Goal: Information Seeking & Learning: Learn about a topic

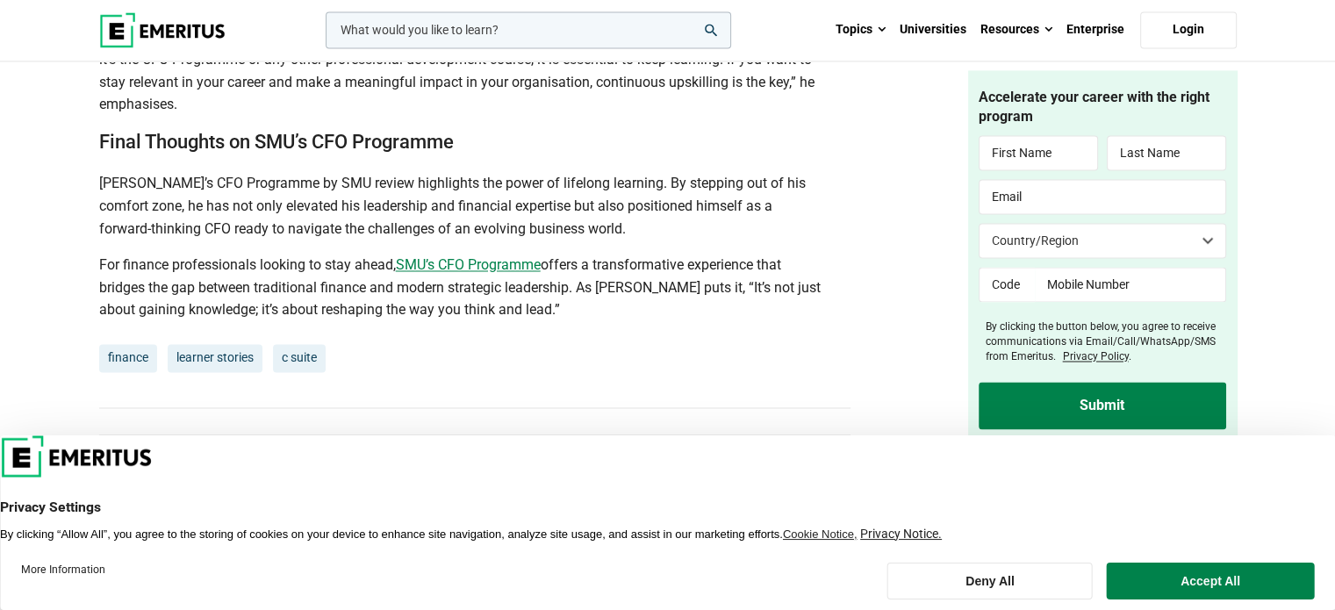
scroll to position [2890, 0]
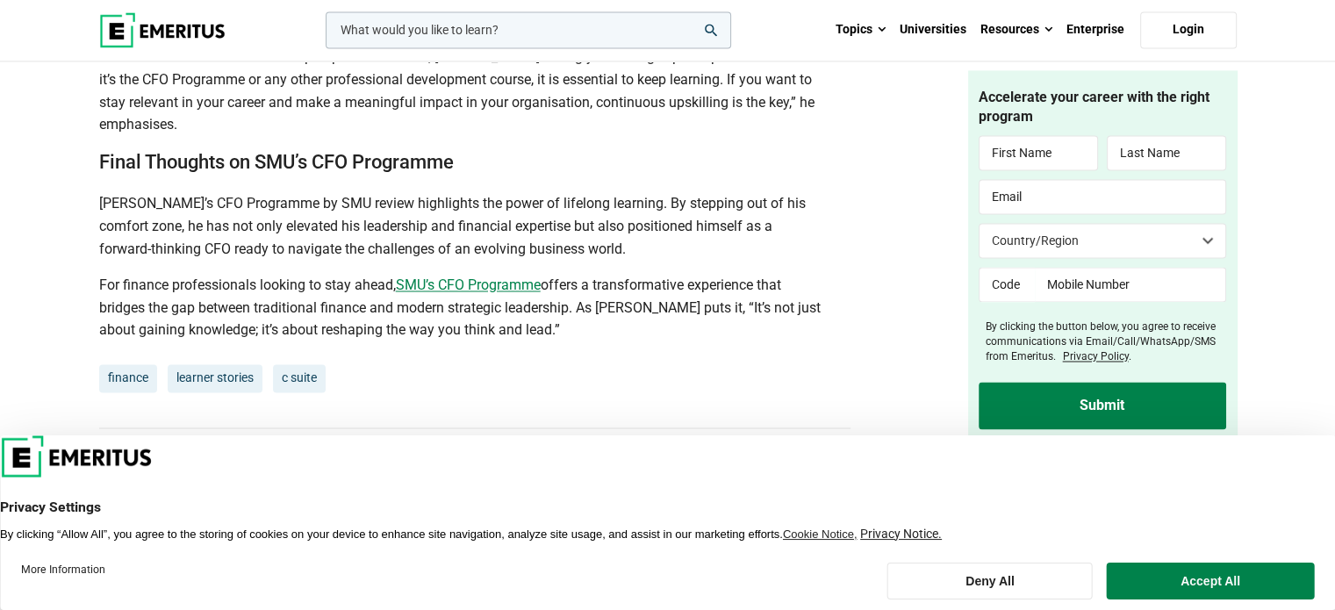
drag, startPoint x: 1339, startPoint y: 63, endPoint x: 1288, endPoint y: 354, distance: 295.1
click at [1288, 354] on html "leadership marketing project management data science product management Topics …" at bounding box center [667, 13] width 1335 height 5806
click at [201, 364] on link "learner stories" at bounding box center [215, 378] width 95 height 28
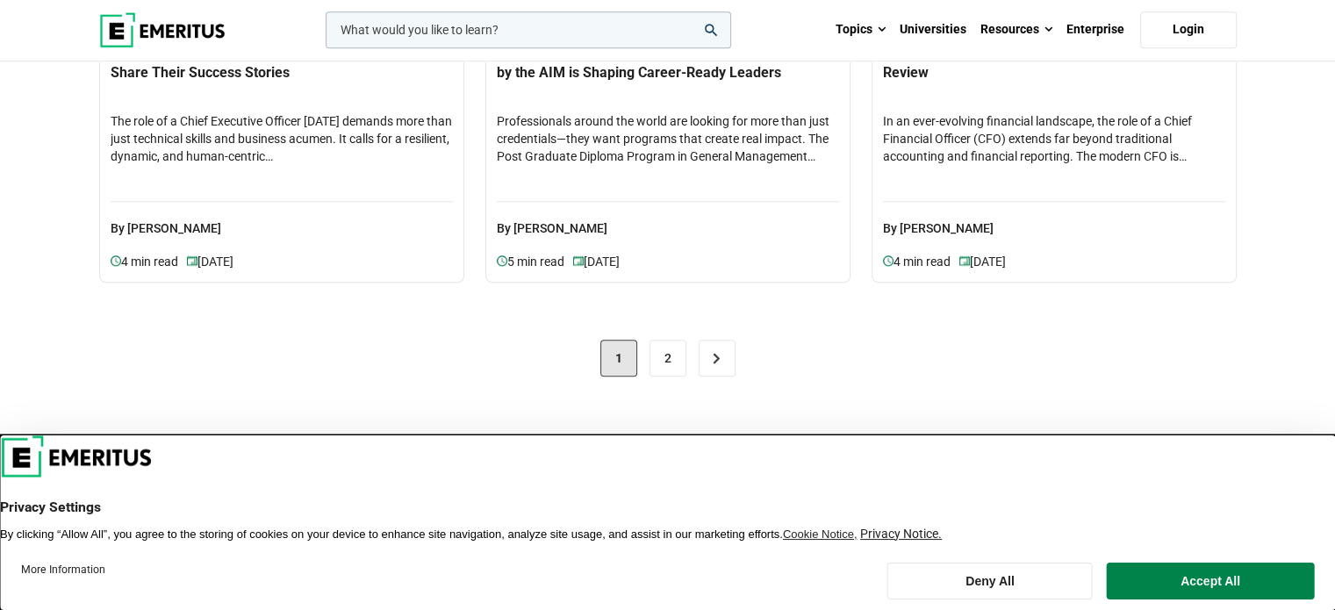
scroll to position [1808, 0]
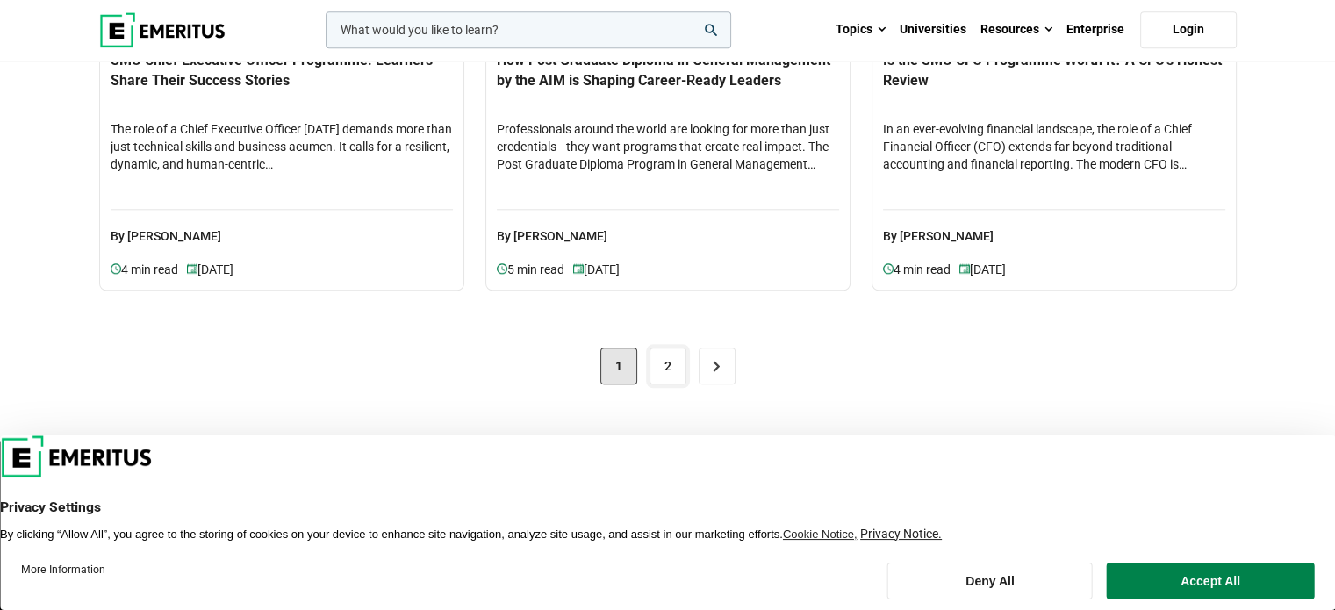
click at [662, 365] on link "2" at bounding box center [668, 366] width 37 height 37
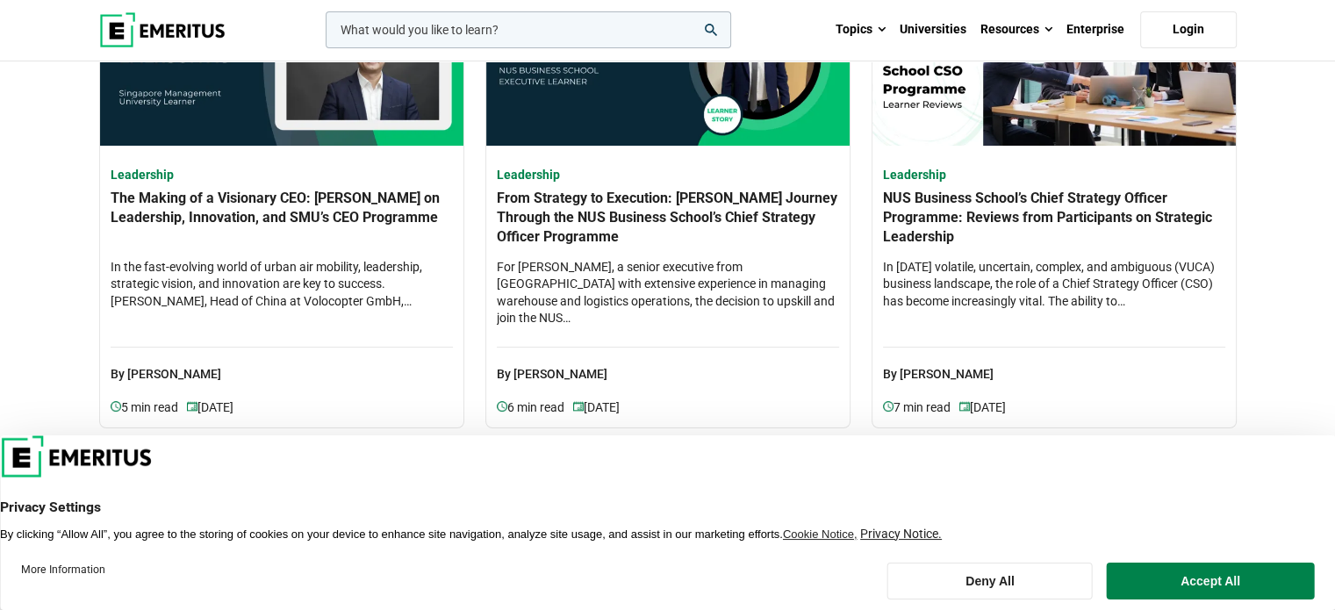
scroll to position [200, 0]
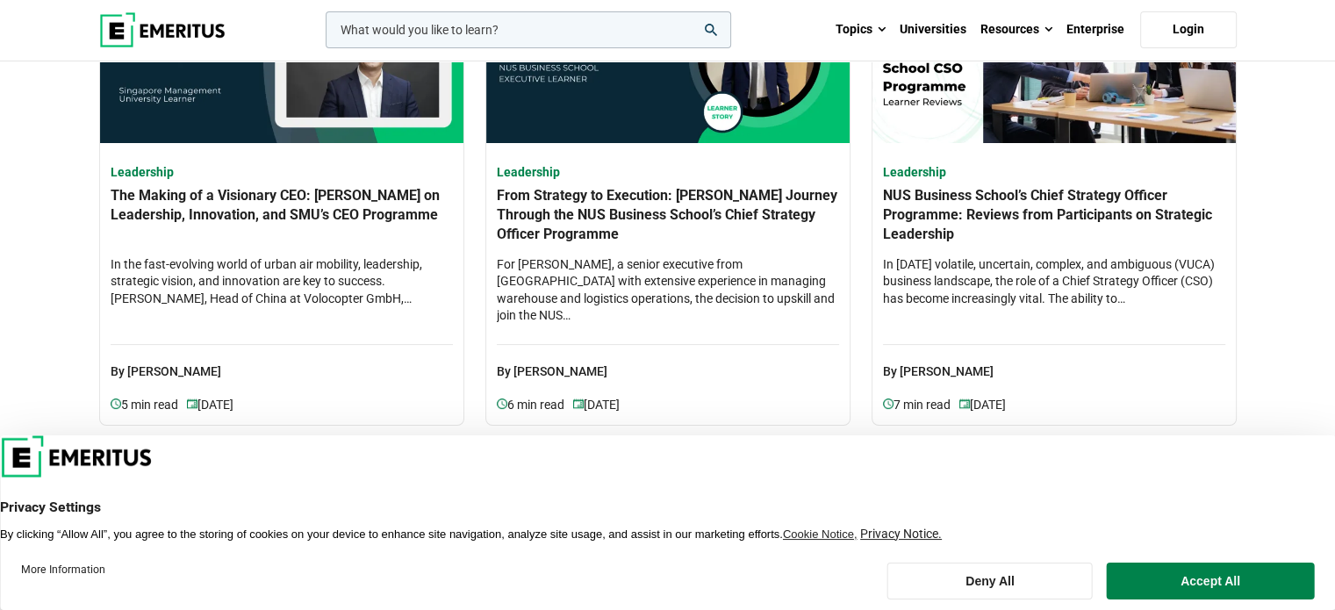
click at [1214, 578] on button "Accept All" at bounding box center [1210, 581] width 207 height 37
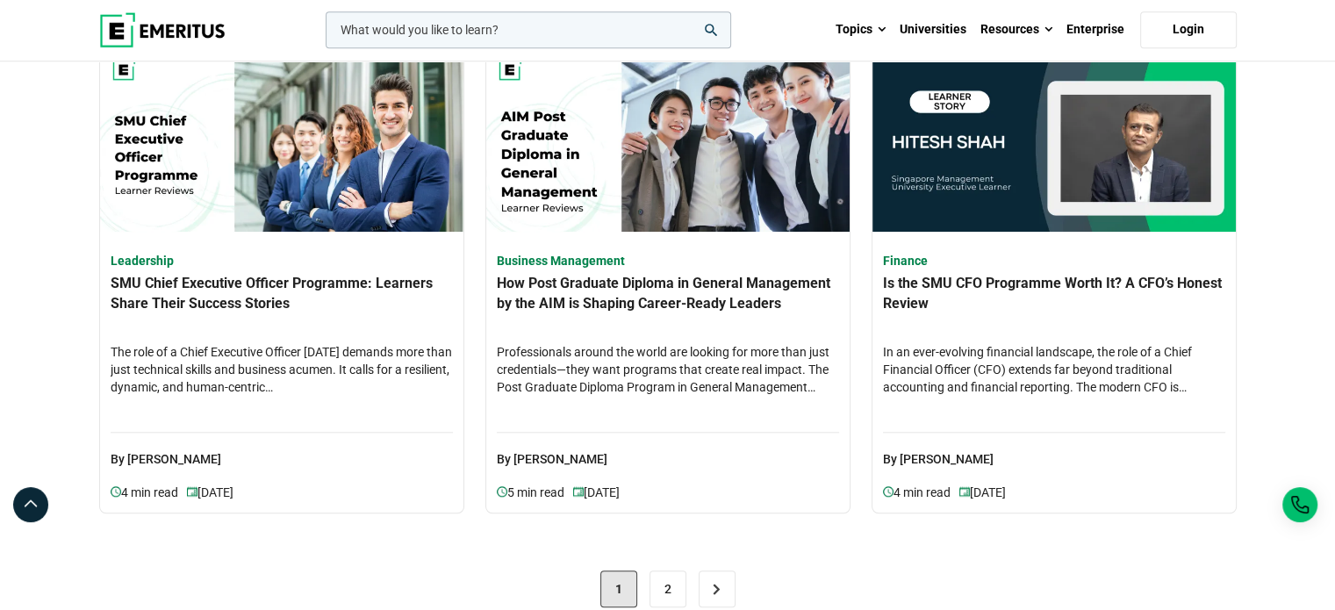
scroll to position [1582, 0]
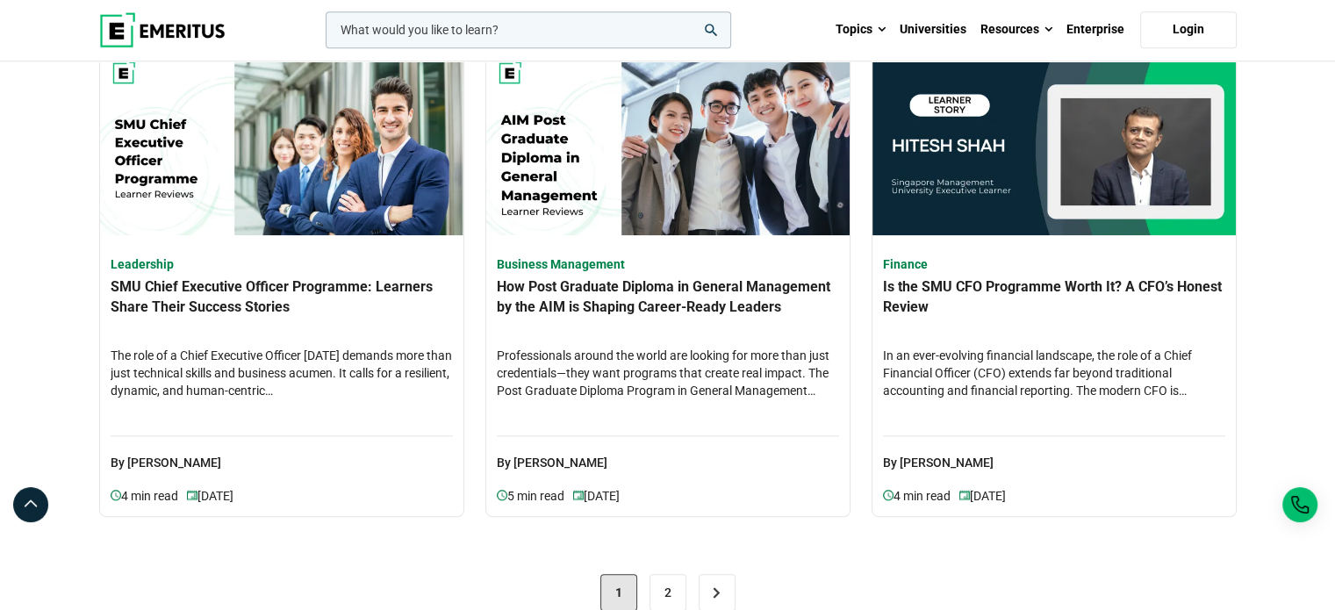
click at [261, 297] on h4 "SMU Chief Executive Officer Programme: Learners Share Their Success Stories" at bounding box center [282, 307] width 342 height 61
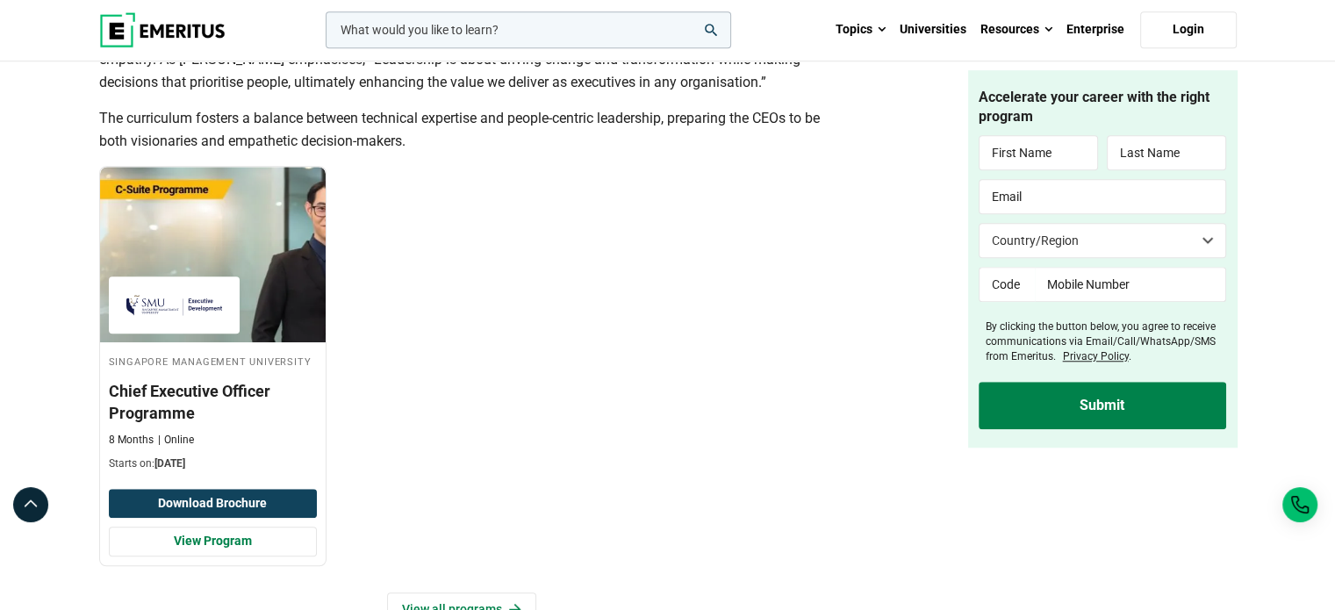
scroll to position [1383, 0]
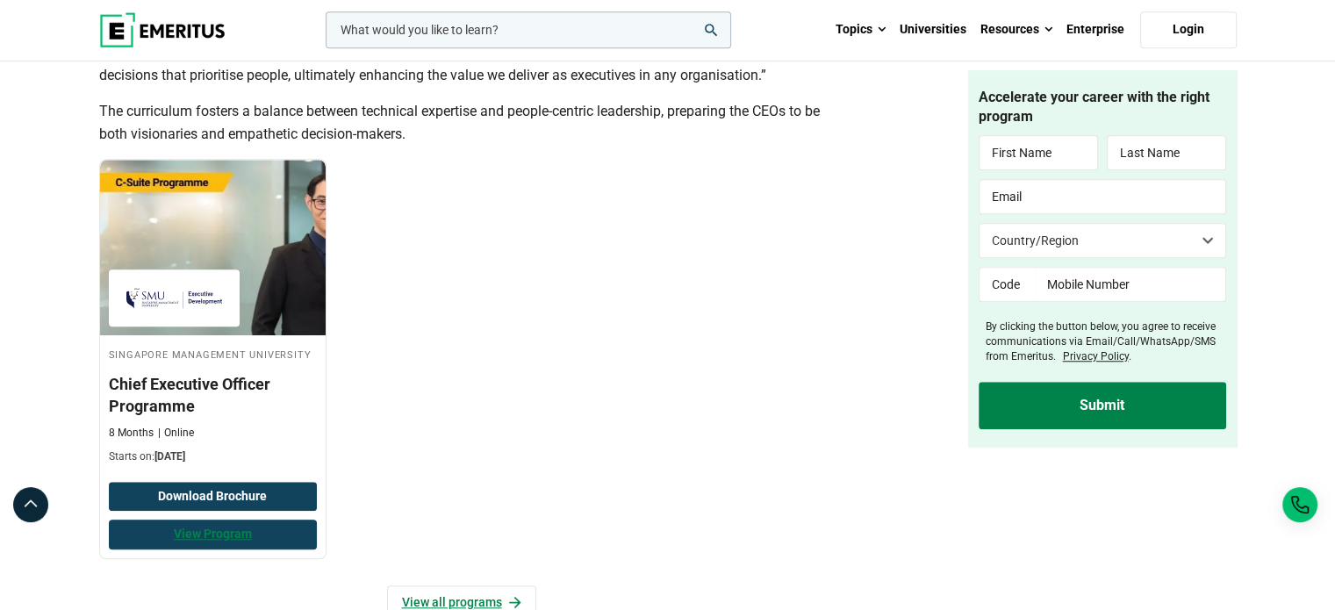
click at [209, 529] on link "View Program" at bounding box center [213, 535] width 208 height 30
